Goal: Transaction & Acquisition: Purchase product/service

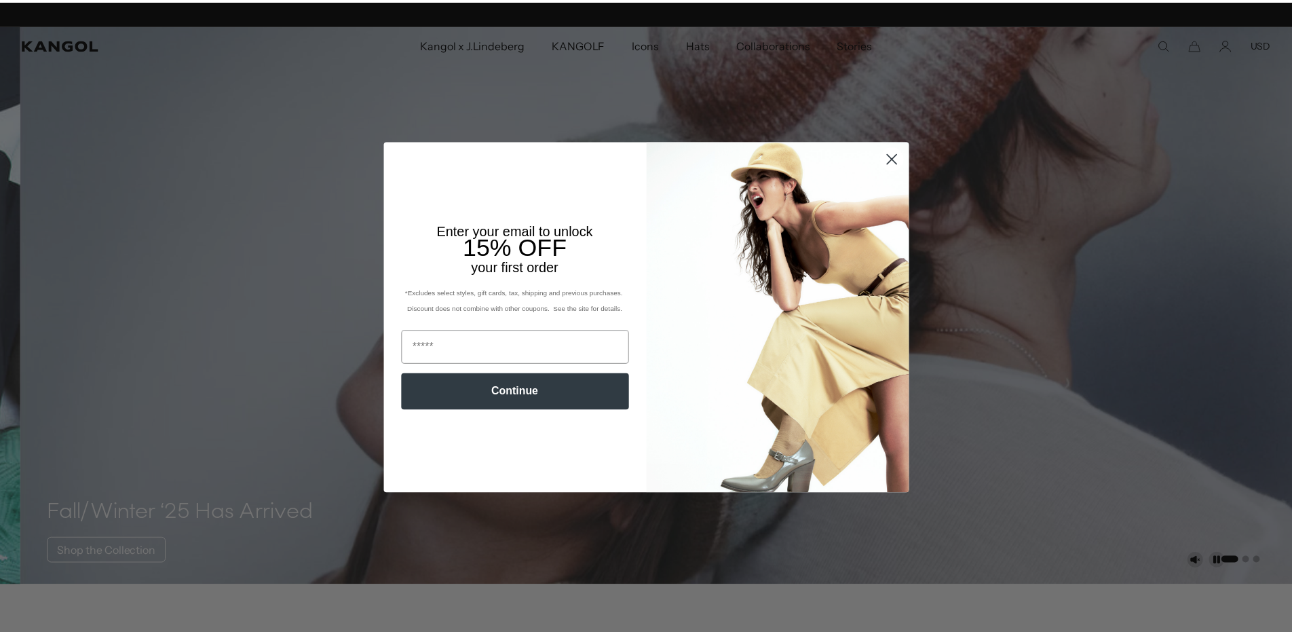
scroll to position [0, 280]
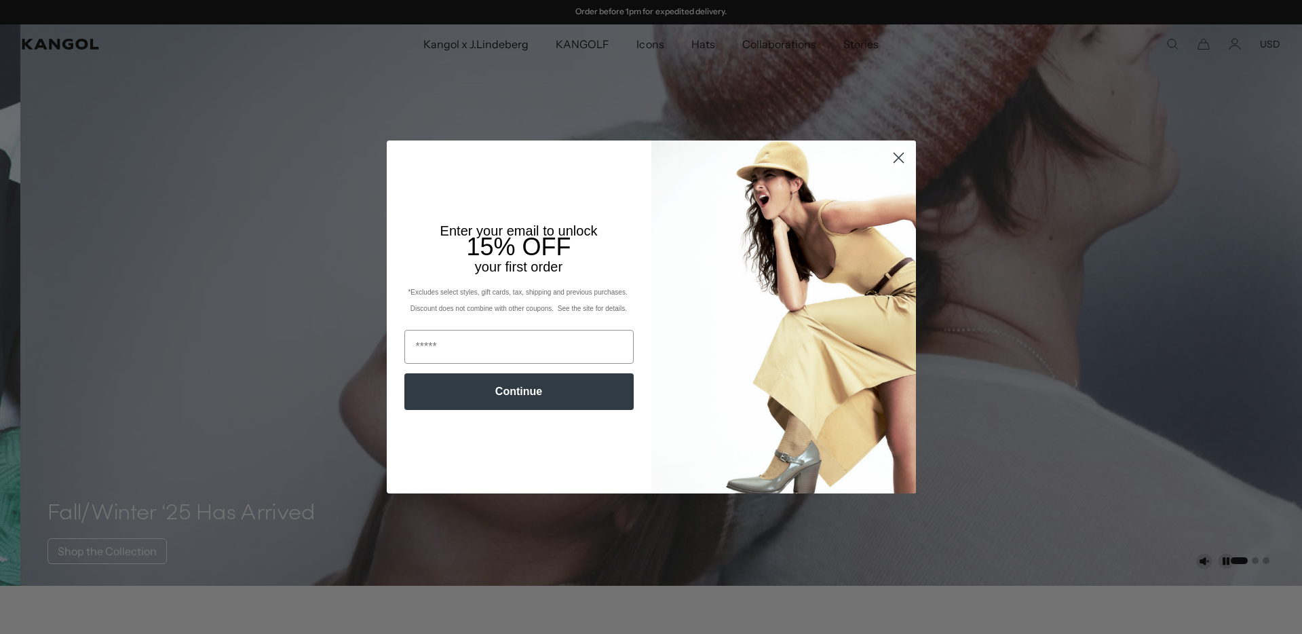
click at [894, 160] on circle "Close dialog" at bounding box center [898, 158] width 22 height 22
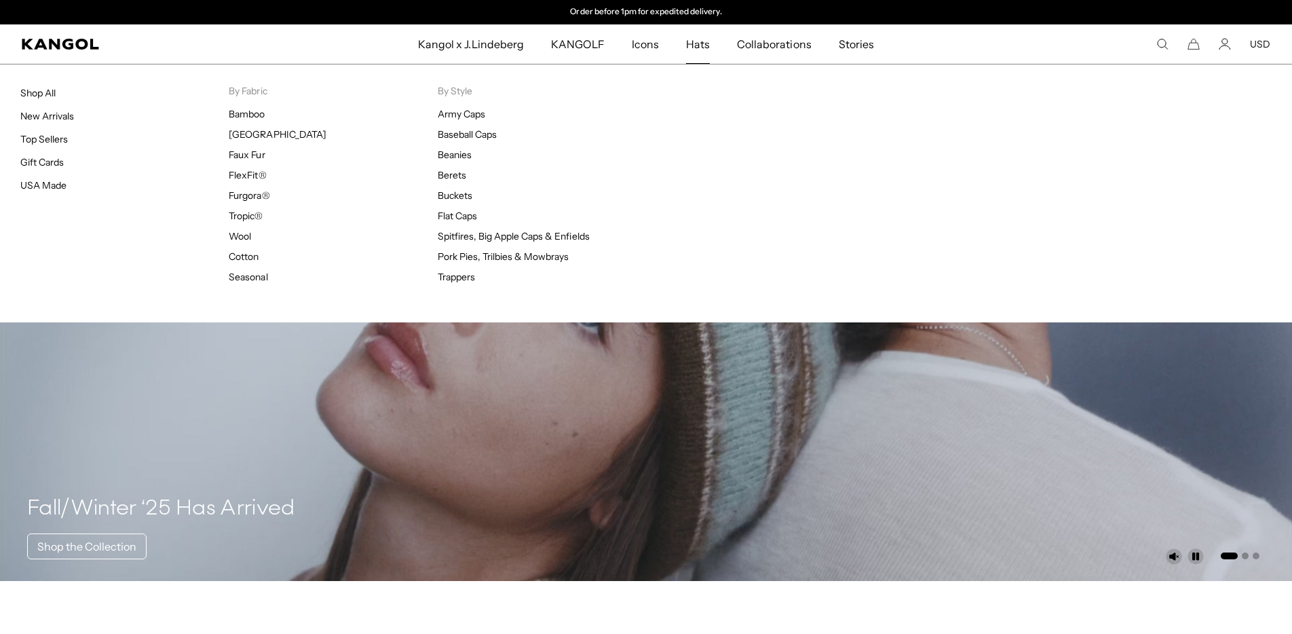
click at [706, 41] on span "Hats" at bounding box center [698, 43] width 24 height 39
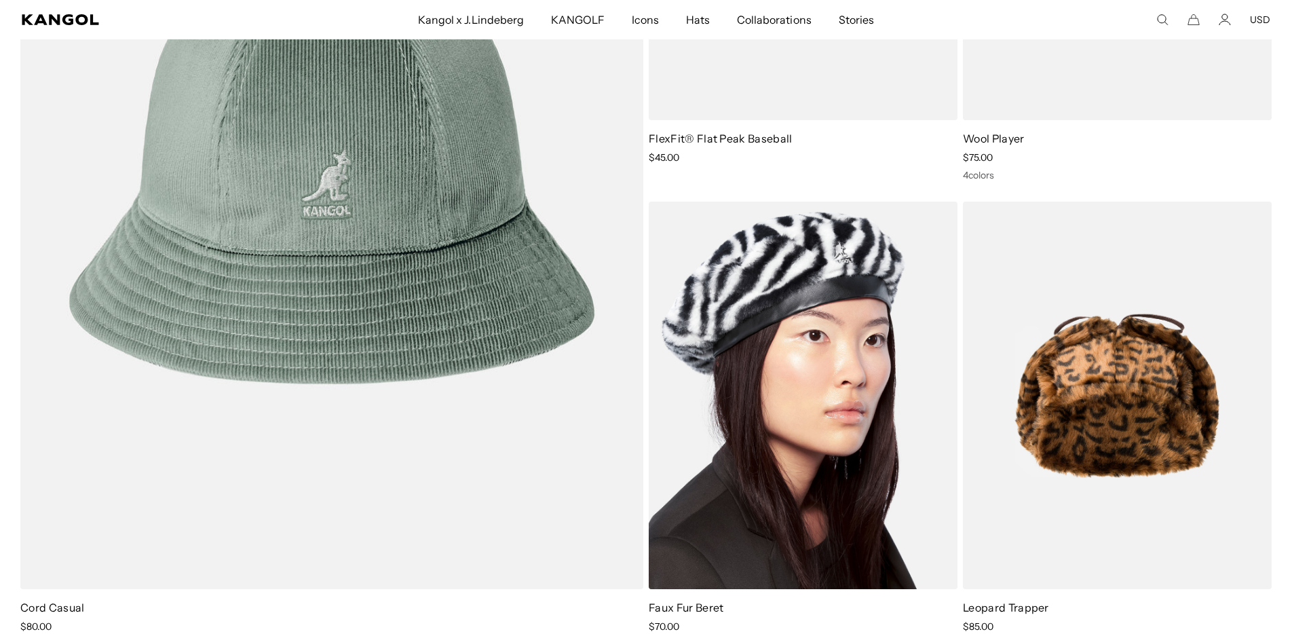
click at [817, 417] on img at bounding box center [803, 396] width 309 height 388
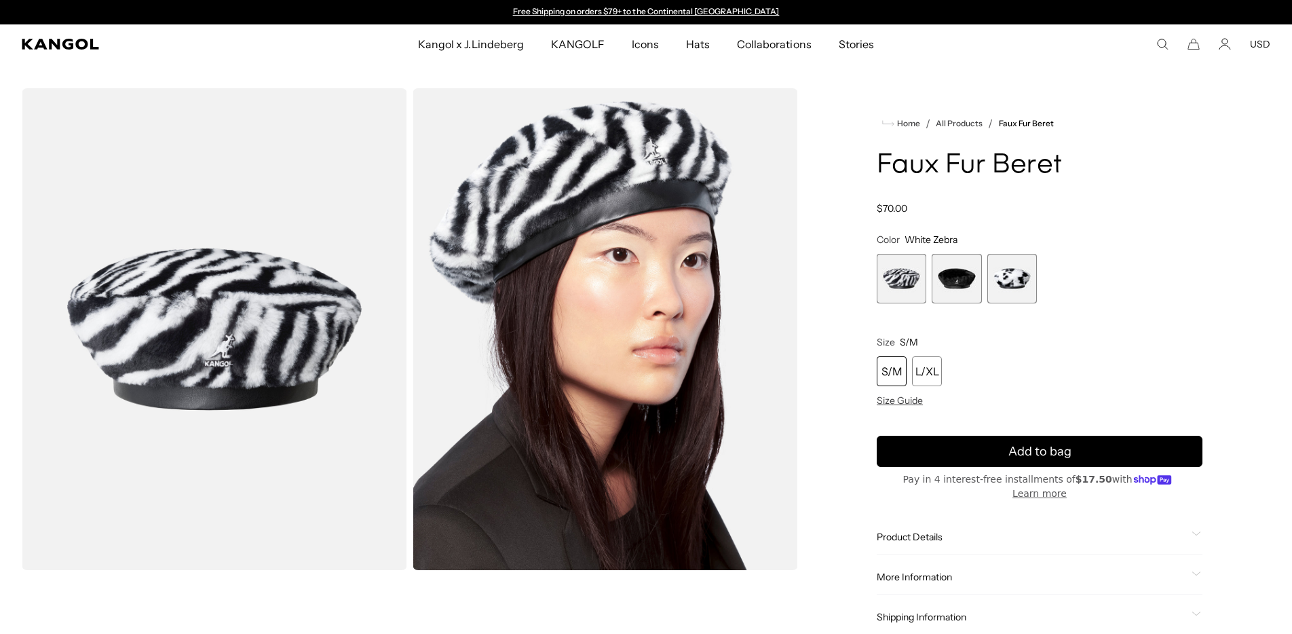
click at [969, 281] on span "2 of 3" at bounding box center [957, 279] width 50 height 50
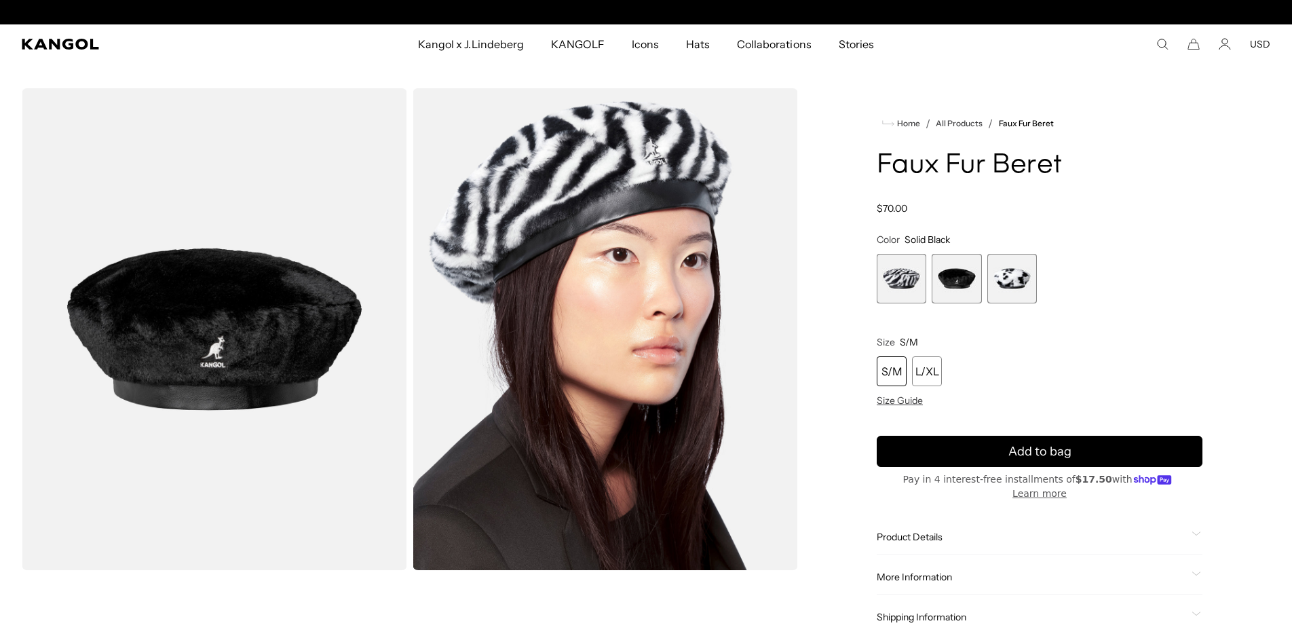
scroll to position [0, 280]
click at [1006, 280] on span "3 of 3" at bounding box center [1012, 279] width 50 height 50
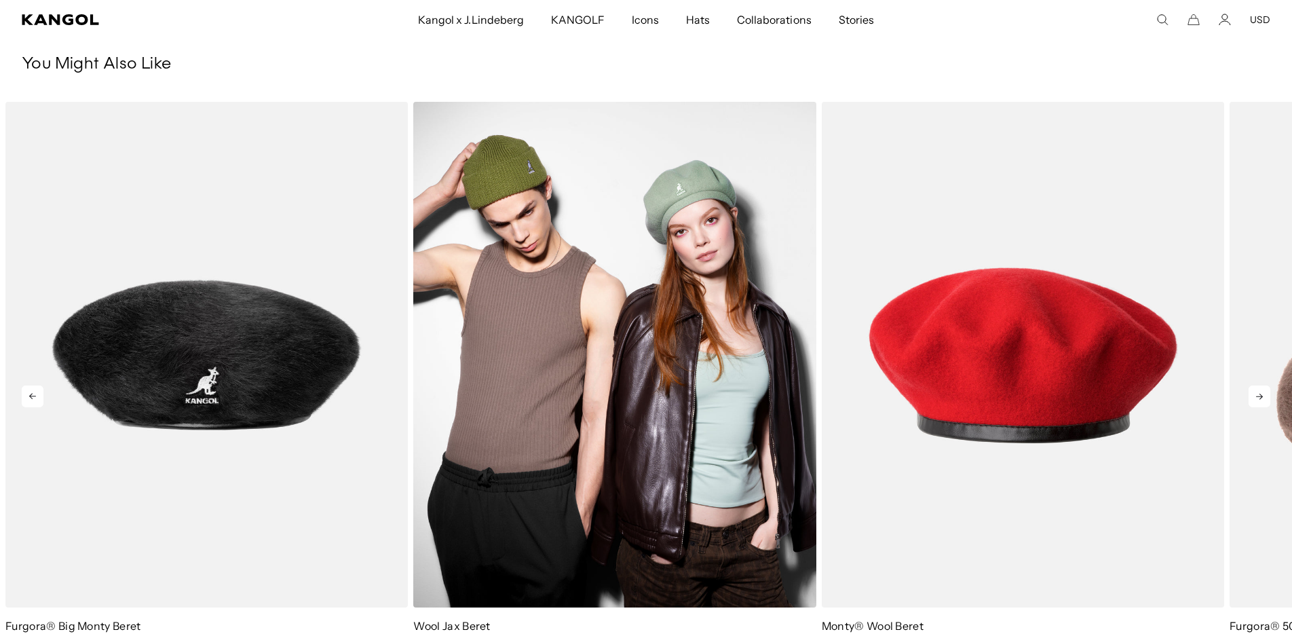
scroll to position [0, 280]
click at [690, 183] on img "2 of 5" at bounding box center [614, 355] width 402 height 506
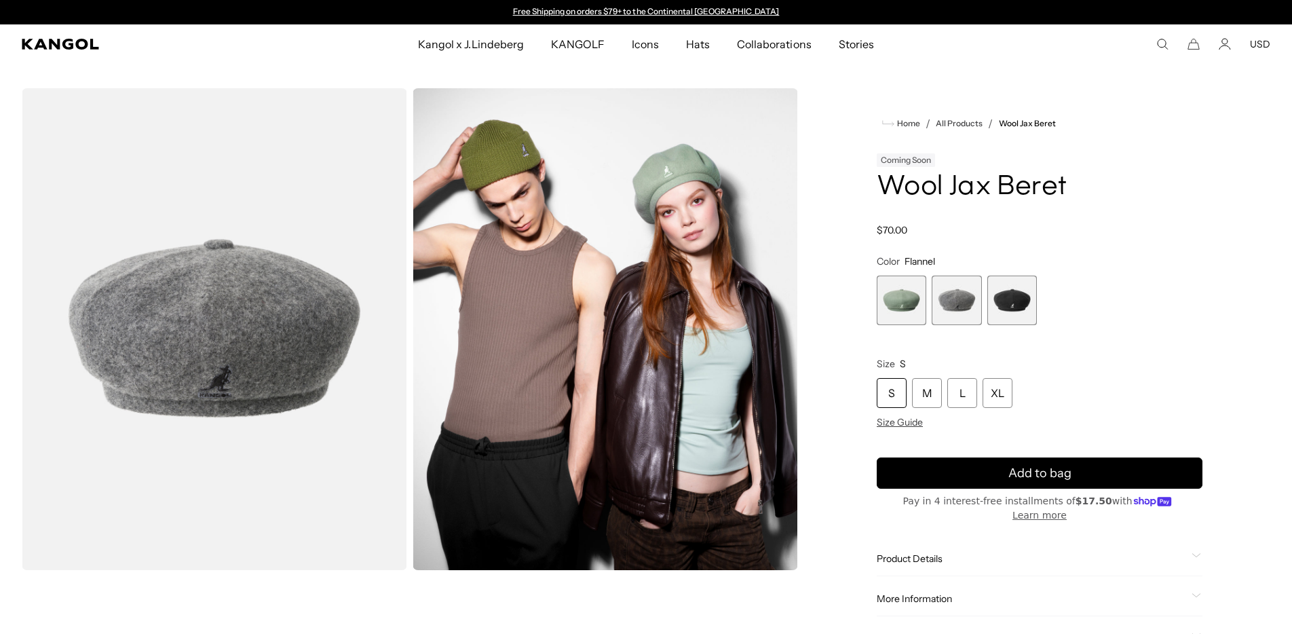
click at [973, 297] on span "2 of 3" at bounding box center [957, 301] width 50 height 50
click at [1013, 298] on span "3 of 3" at bounding box center [1012, 301] width 50 height 50
